Goal: Navigation & Orientation: Find specific page/section

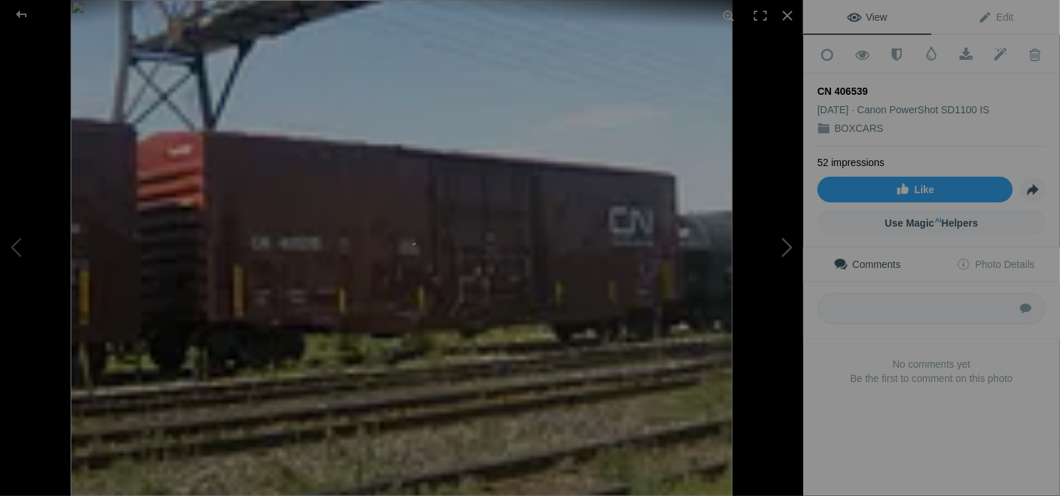
click at [787, 249] on button at bounding box center [749, 248] width 107 height 179
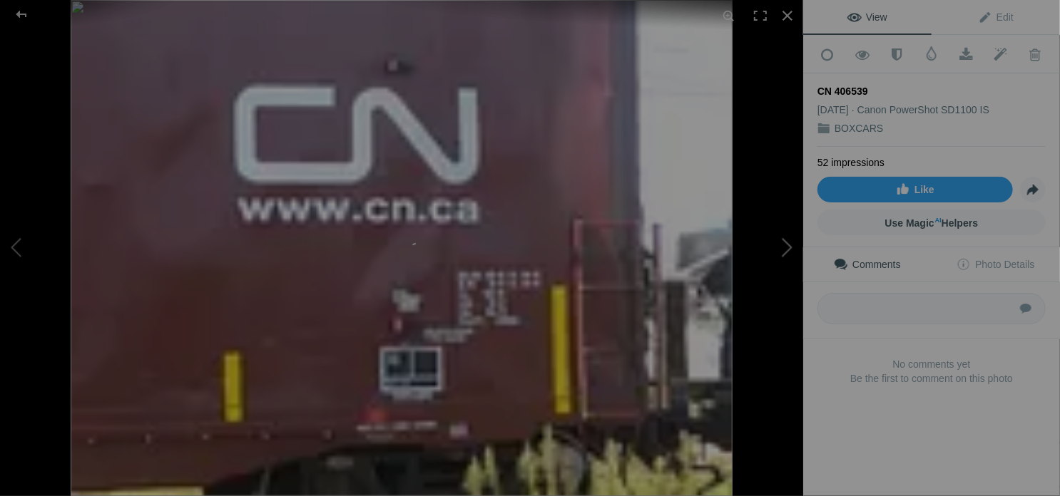
click at [787, 249] on button at bounding box center [749, 248] width 107 height 179
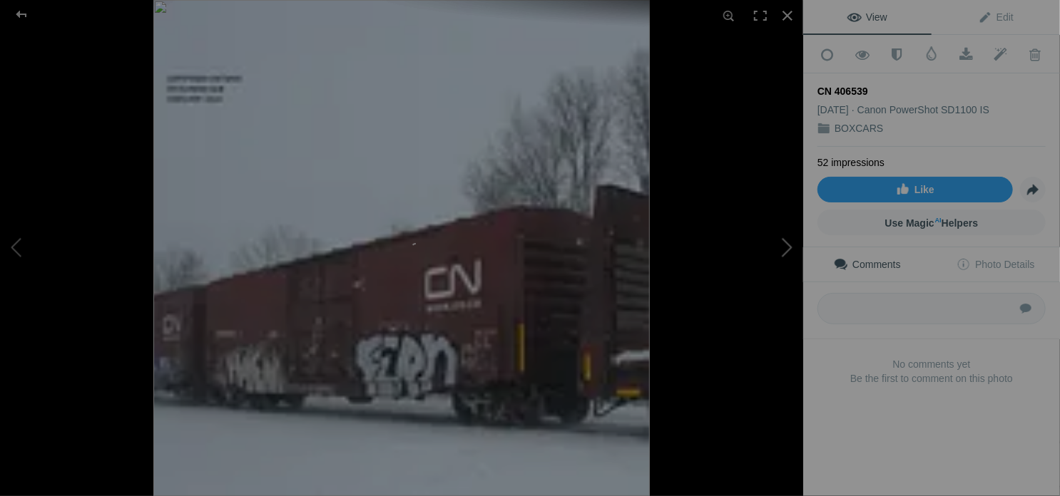
click at [787, 249] on button at bounding box center [749, 248] width 107 height 179
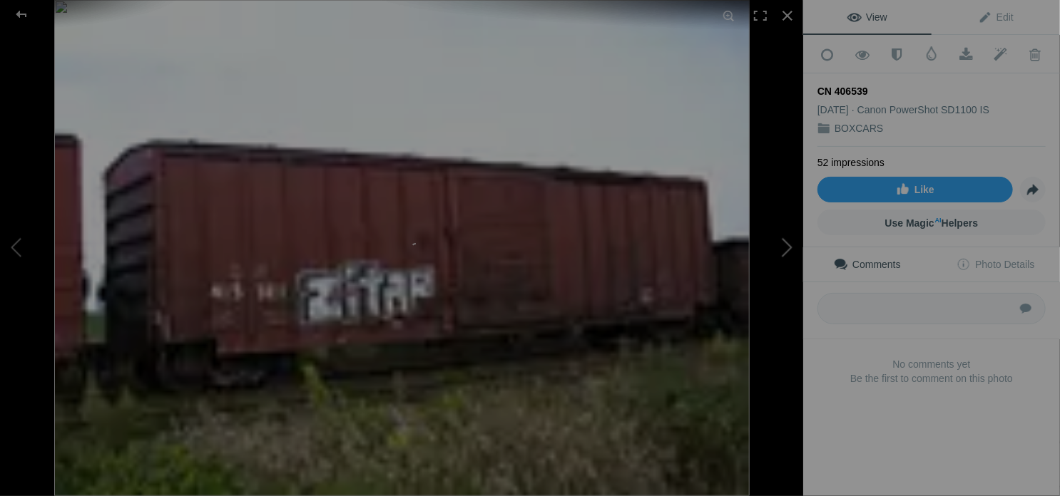
click at [787, 249] on button at bounding box center [749, 248] width 107 height 179
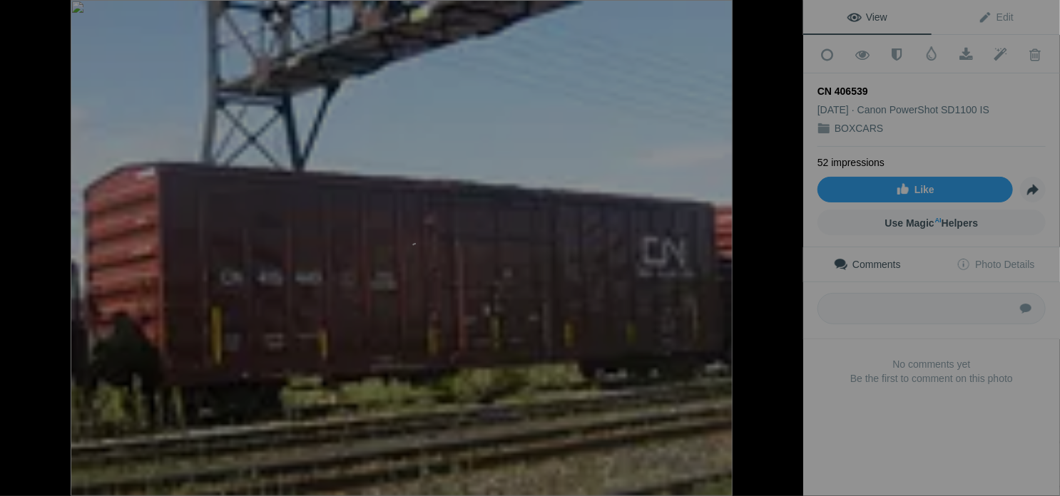
click at [787, 249] on button at bounding box center [749, 248] width 107 height 179
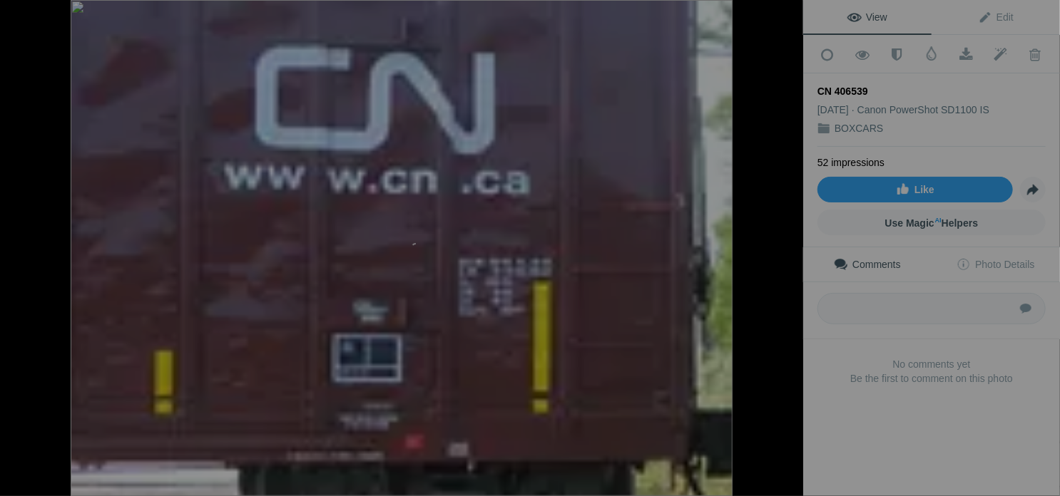
click at [787, 249] on button at bounding box center [749, 248] width 107 height 179
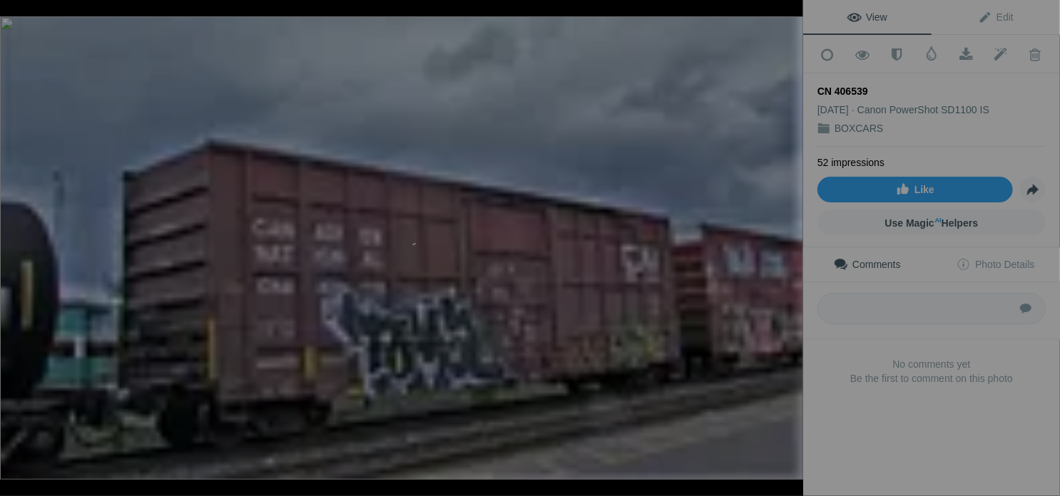
click at [788, 249] on button at bounding box center [749, 248] width 107 height 179
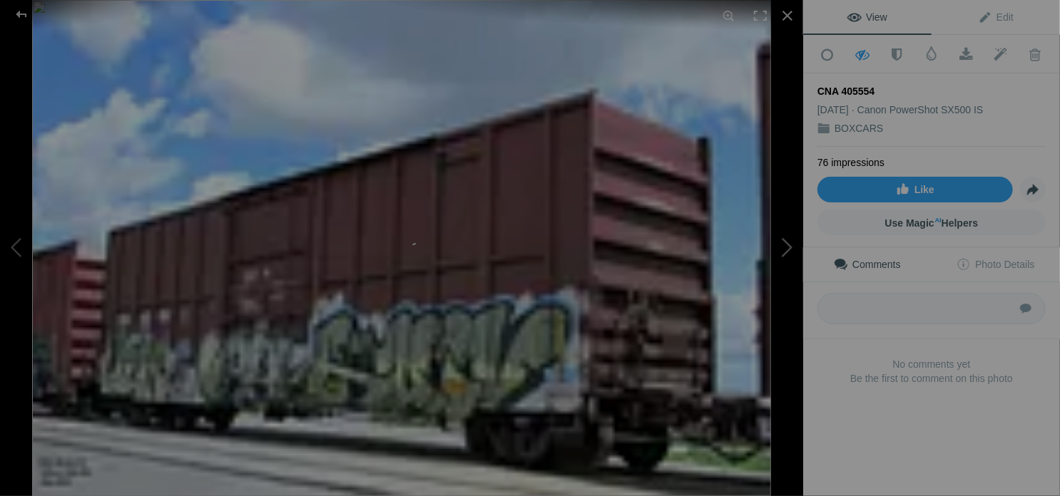
click at [788, 249] on button at bounding box center [749, 248] width 107 height 179
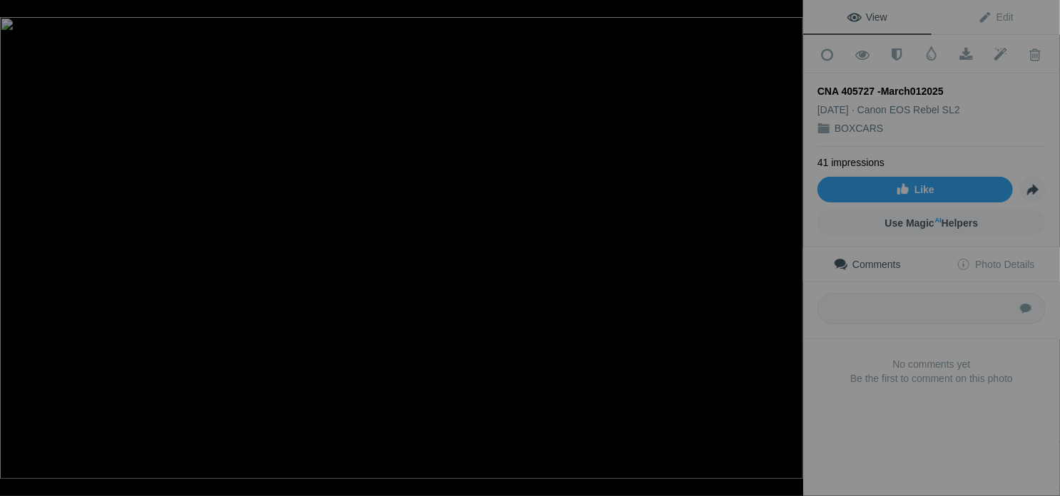
click at [788, 249] on button at bounding box center [749, 248] width 107 height 179
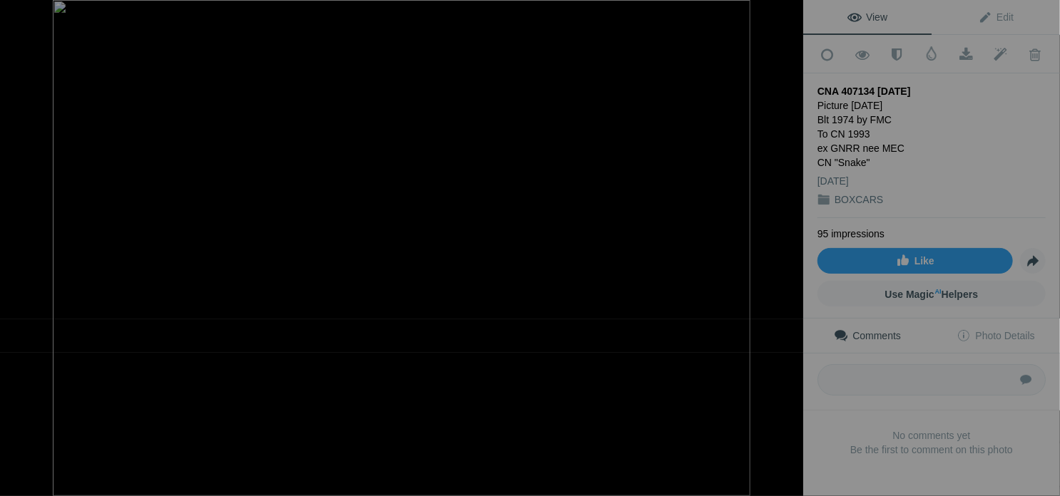
click at [788, 249] on button at bounding box center [749, 248] width 107 height 179
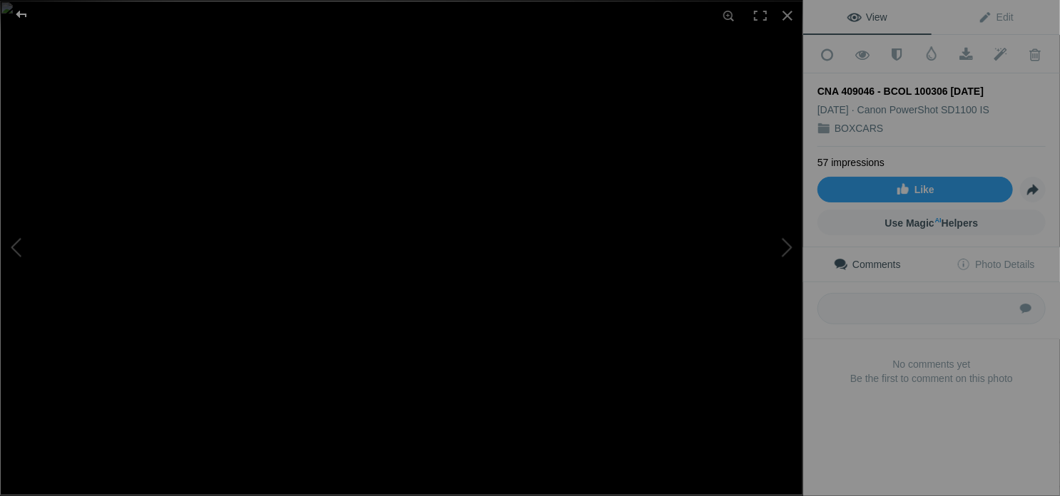
click at [20, 6] on div at bounding box center [21, 14] width 51 height 29
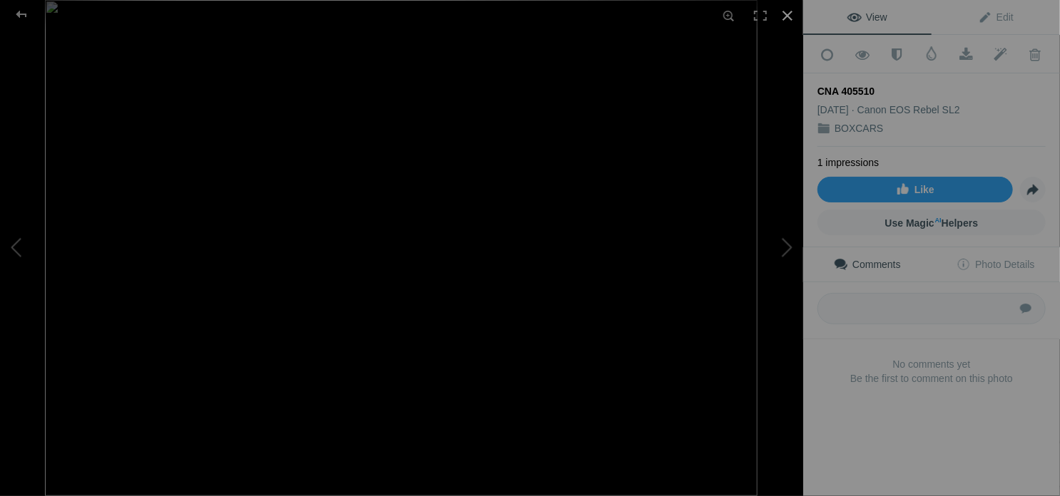
click at [787, 12] on div at bounding box center [787, 15] width 31 height 31
